Goal: Transaction & Acquisition: Purchase product/service

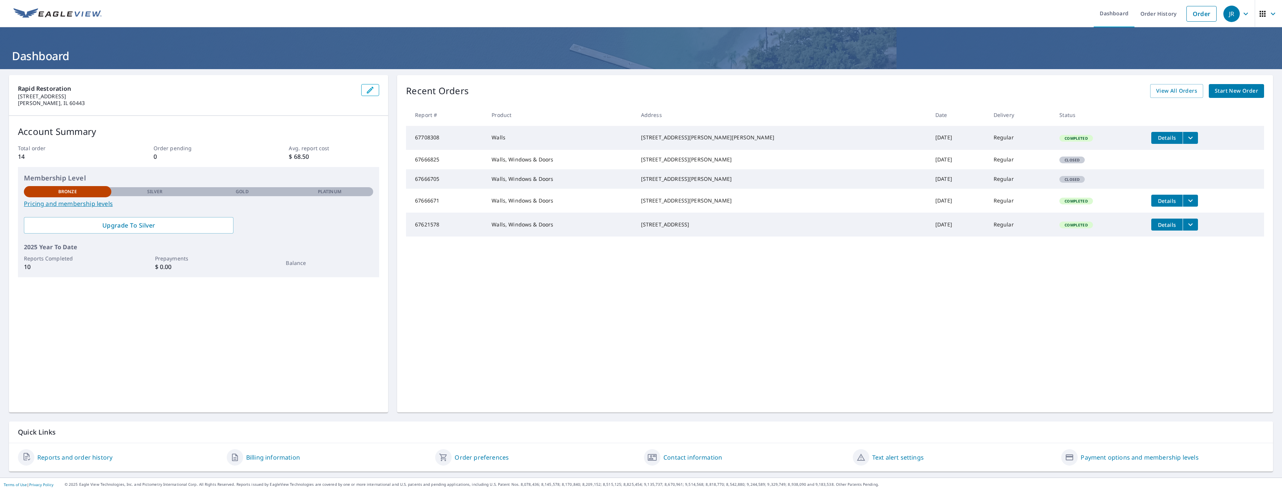
drag, startPoint x: 691, startPoint y: 216, endPoint x: 729, endPoint y: 255, distance: 54.4
click at [729, 237] on tbody "67708308 Walls [STREET_ADDRESS][PERSON_NAME][PERSON_NAME] [DATE] Regular Comple…" at bounding box center [835, 181] width 858 height 111
click at [729, 228] on div "[STREET_ADDRESS]" at bounding box center [782, 224] width 282 height 7
click at [1233, 92] on span "Start New Order" at bounding box center [1236, 90] width 43 height 9
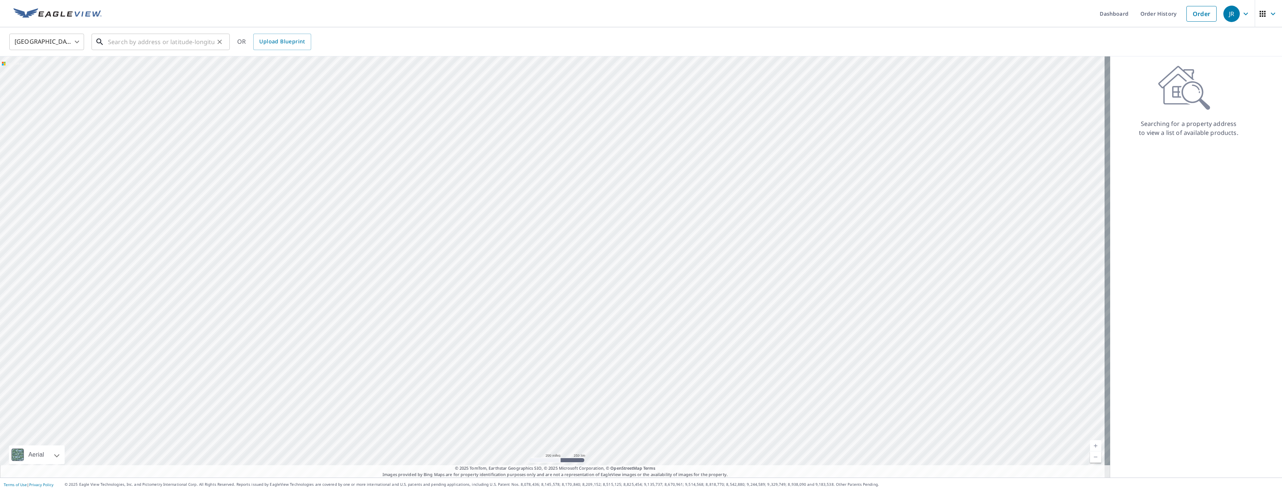
click at [167, 49] on input "text" at bounding box center [161, 41] width 106 height 21
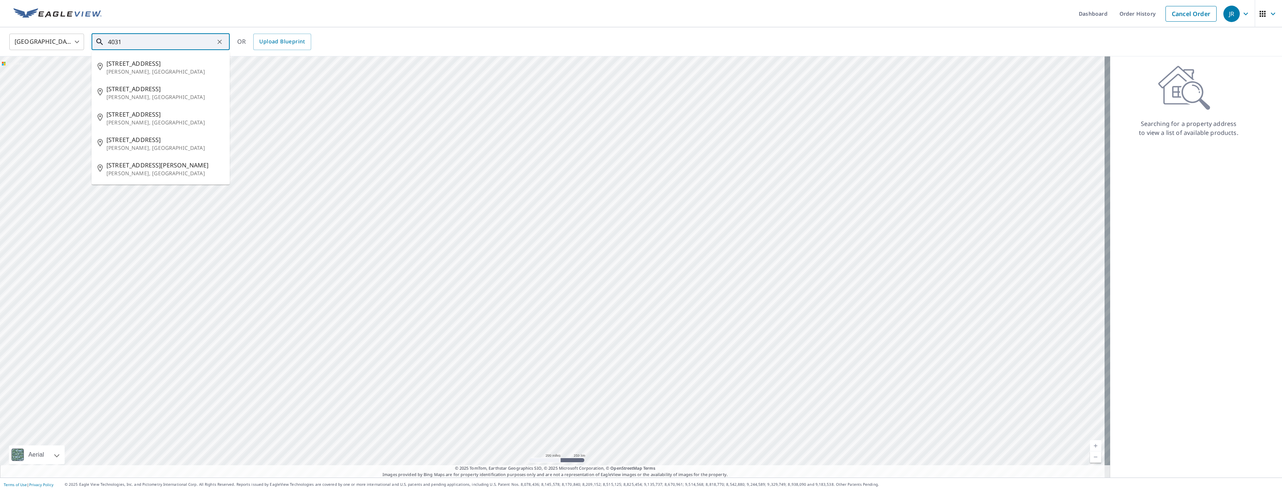
type input "4031"
click at [1076, 18] on link "Dashboard" at bounding box center [1093, 13] width 41 height 27
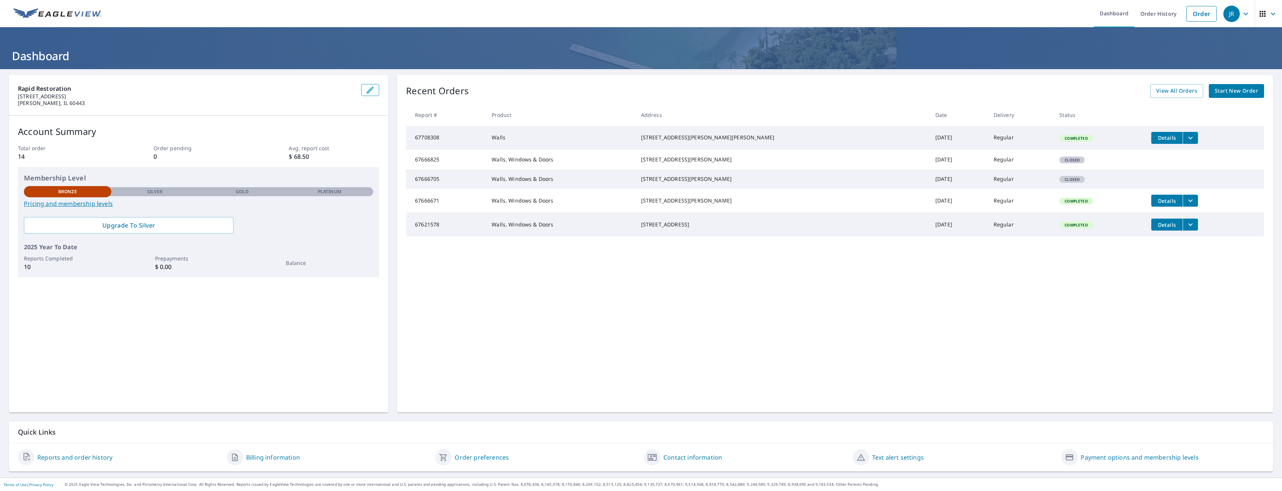
click at [1223, 92] on span "Start New Order" at bounding box center [1236, 90] width 43 height 9
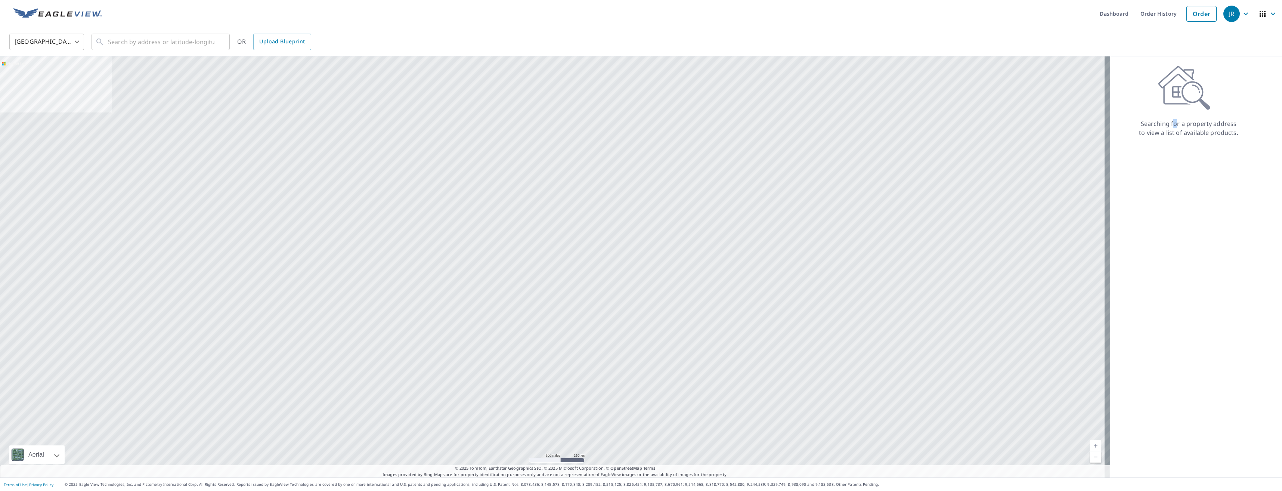
click at [1170, 127] on p "Searching for a property address to view a list of available products." at bounding box center [1188, 128] width 100 height 18
click at [223, 39] on icon "Clear" at bounding box center [219, 41] width 7 height 7
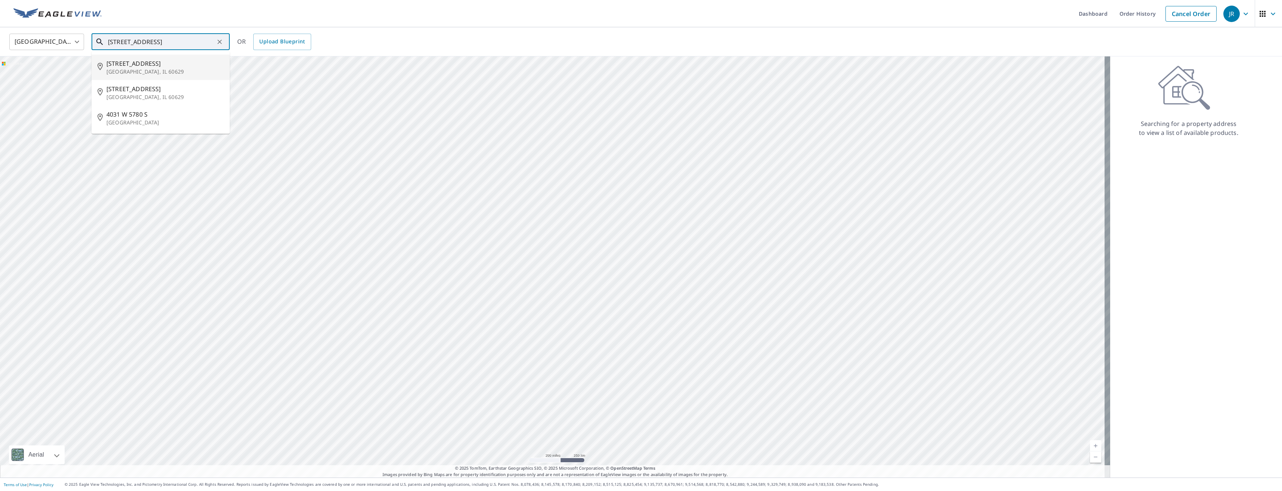
click at [146, 70] on p "[GEOGRAPHIC_DATA], IL 60629" at bounding box center [164, 71] width 117 height 7
type input "[STREET_ADDRESS]"
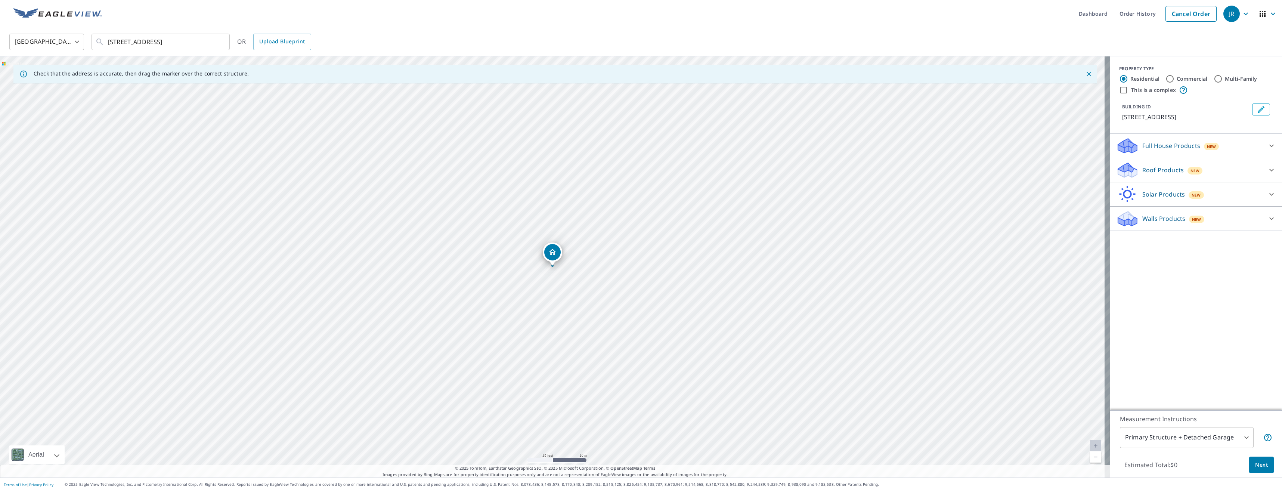
click at [1189, 217] on div "New" at bounding box center [1196, 219] width 15 height 7
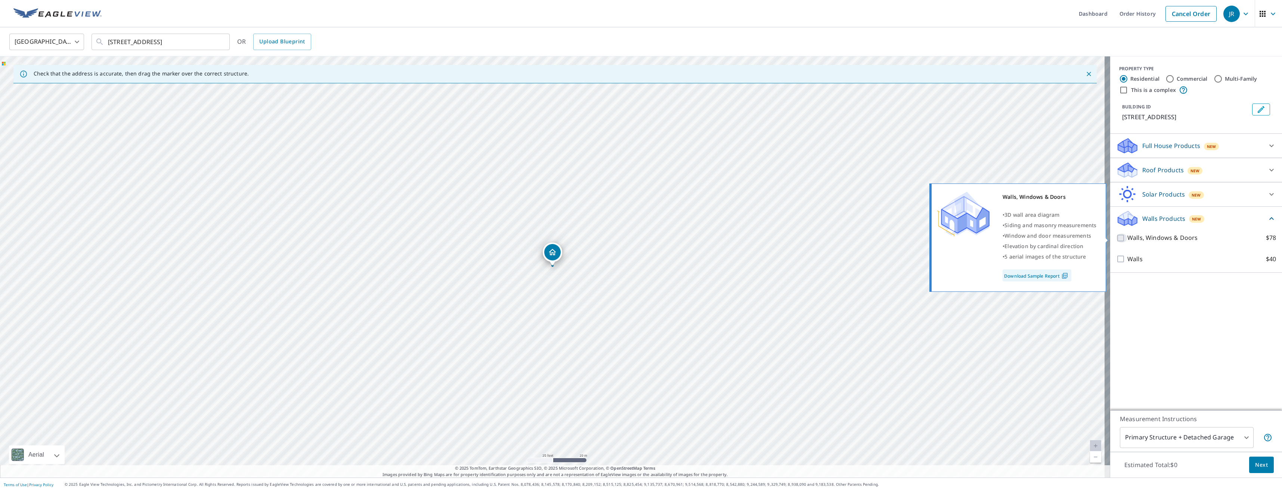
click at [1119, 239] on input "Walls, Windows & Doors $78" at bounding box center [1121, 237] width 11 height 9
checkbox input "true"
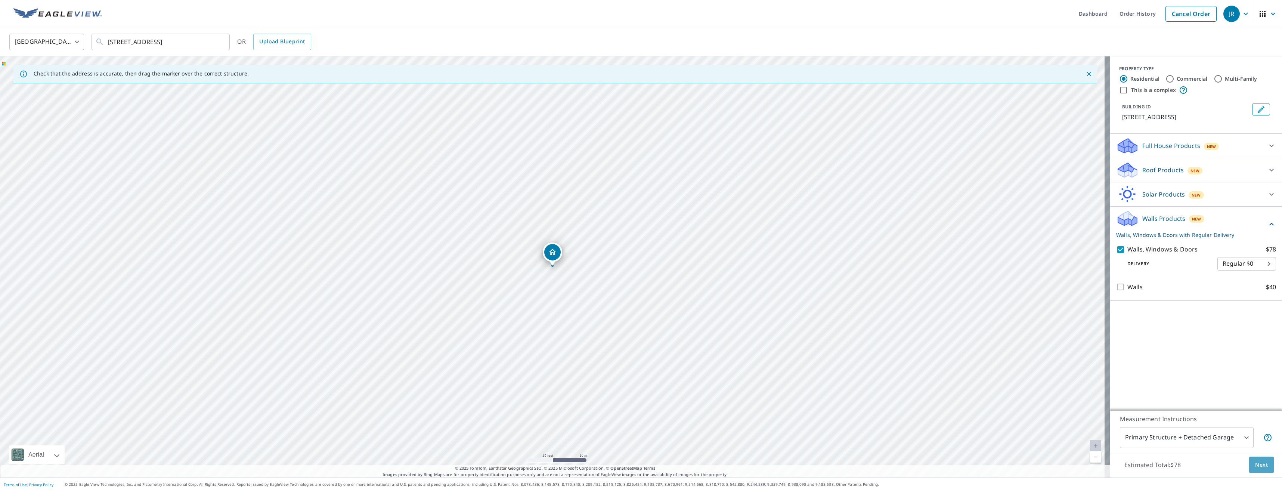
click at [1255, 465] on span "Next" at bounding box center [1261, 464] width 13 height 9
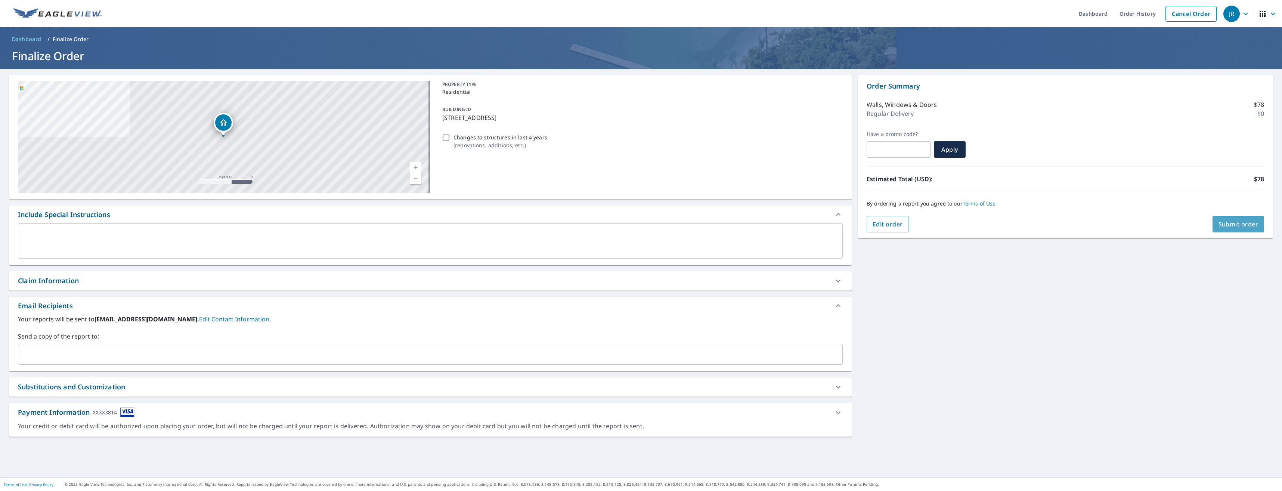
click at [1219, 226] on span "Submit order" at bounding box center [1238, 224] width 40 height 8
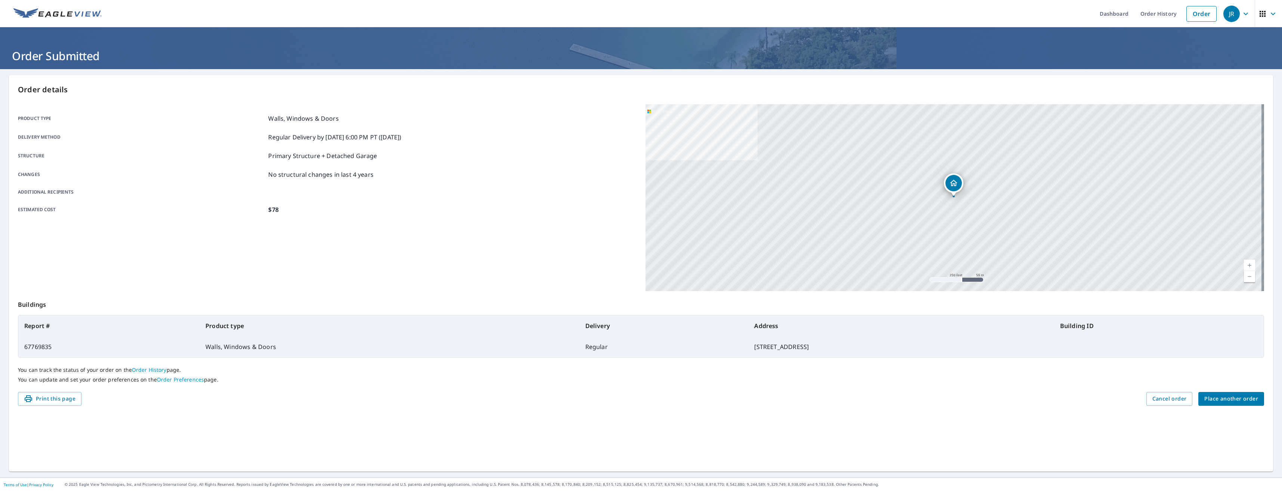
click at [22, 51] on h1 "Order Submitted" at bounding box center [641, 55] width 1264 height 15
click at [45, 17] on img at bounding box center [57, 13] width 88 height 11
